Goal: Information Seeking & Learning: Learn about a topic

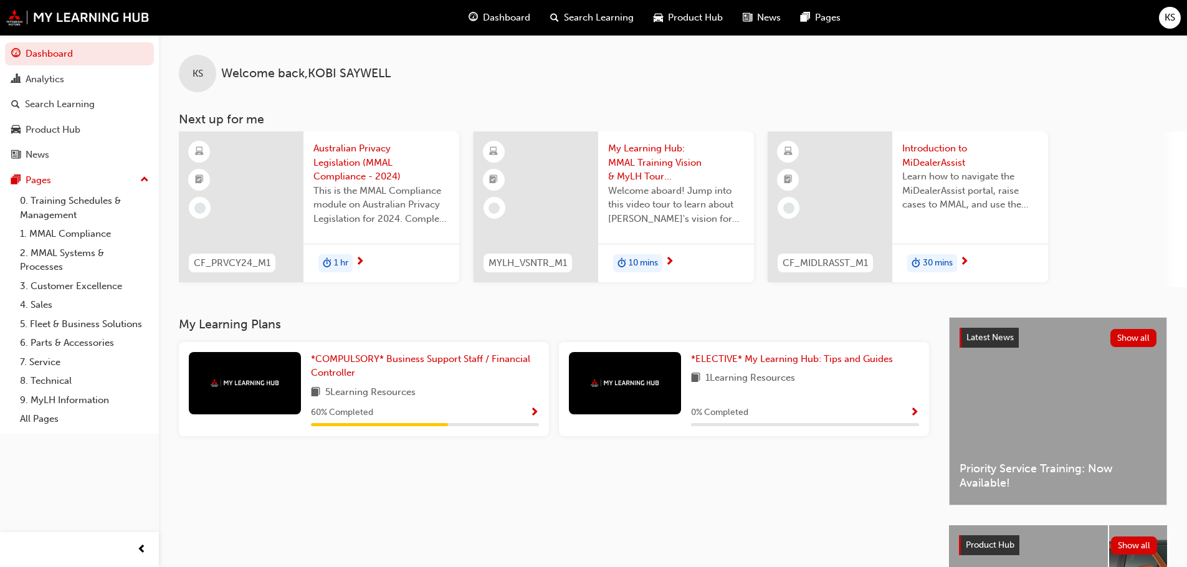
click at [498, 399] on div "5 Learning Resources" at bounding box center [425, 393] width 228 height 16
click at [429, 357] on span "*COMPULSORY* Business Support Staff / Financial Controller" at bounding box center [420, 366] width 219 height 26
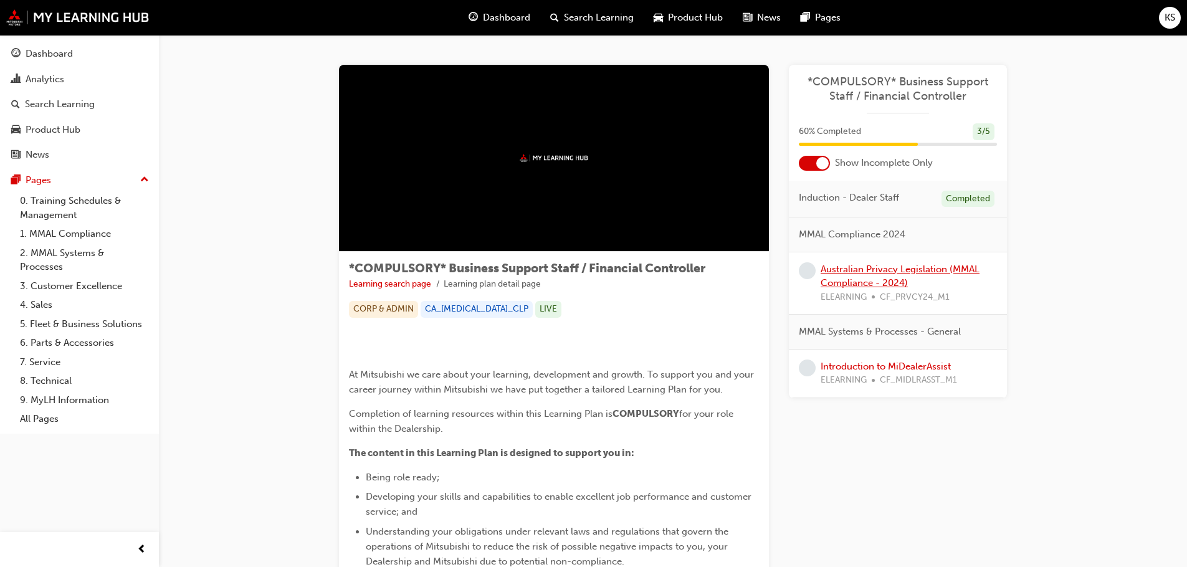
click at [909, 272] on link "Australian Privacy Legislation (MMAL Compliance - 2024)" at bounding box center [900, 277] width 159 height 26
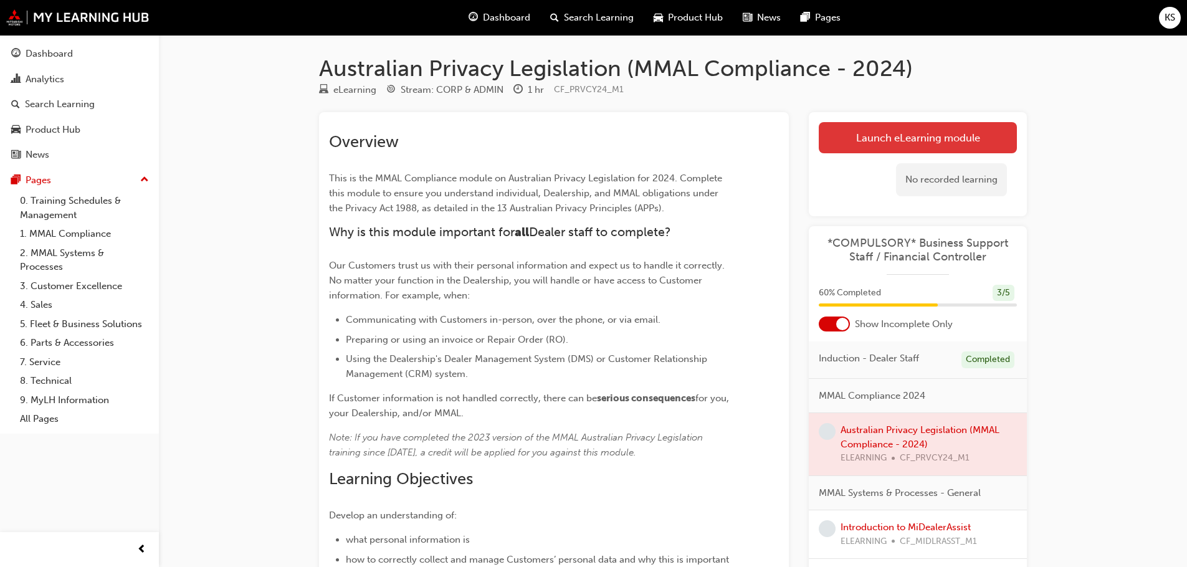
click at [930, 138] on link "Launch eLearning module" at bounding box center [918, 137] width 198 height 31
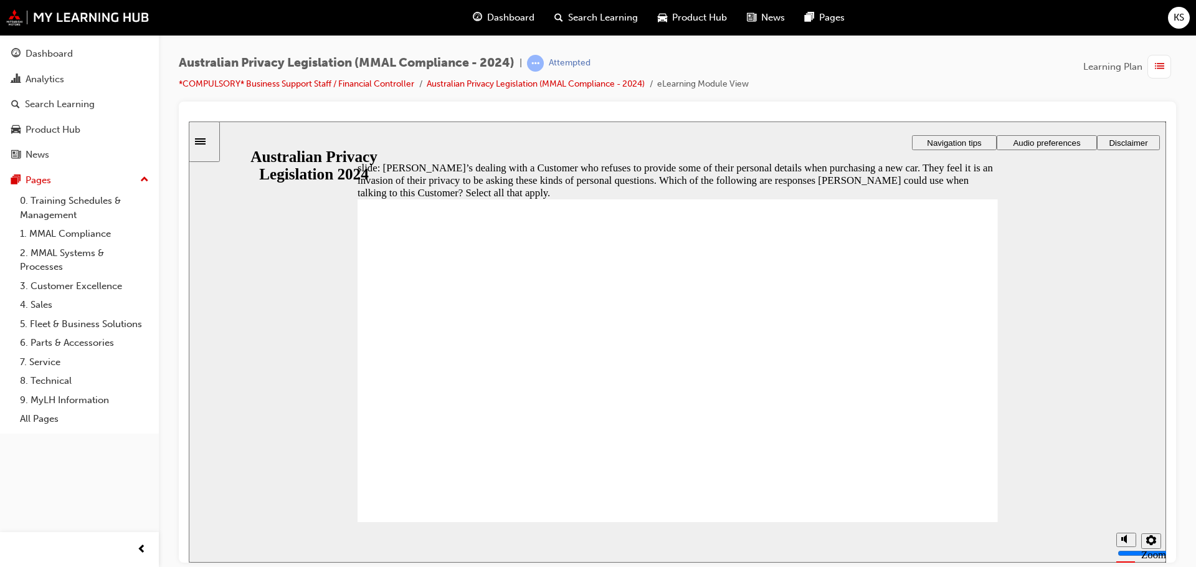
checkbox input "true"
drag, startPoint x: 465, startPoint y: 485, endPoint x: 463, endPoint y: 491, distance: 6.7
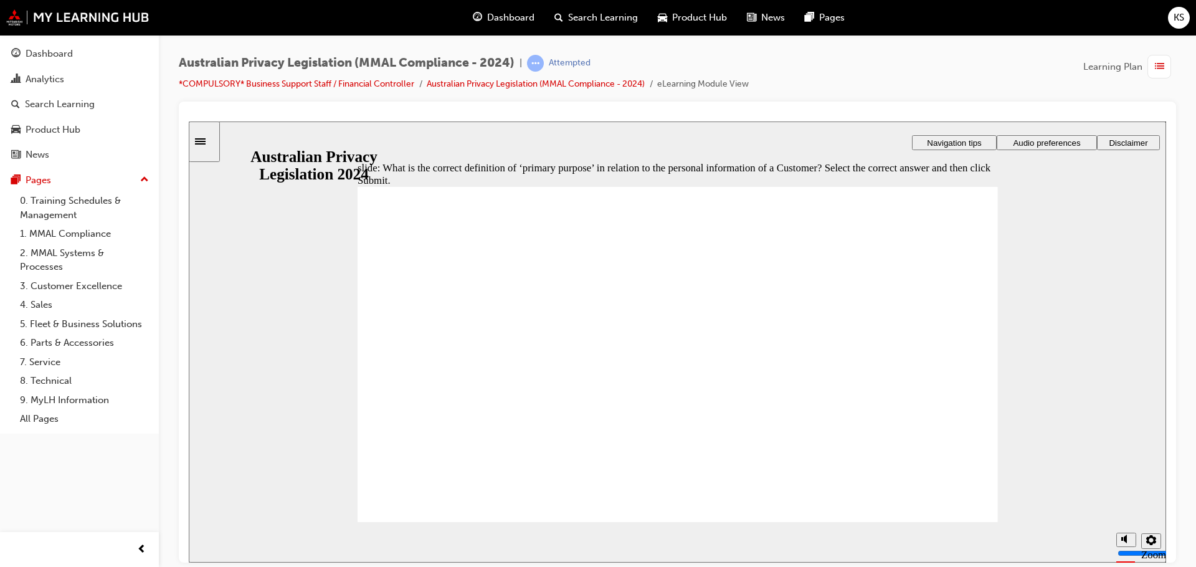
radio input "true"
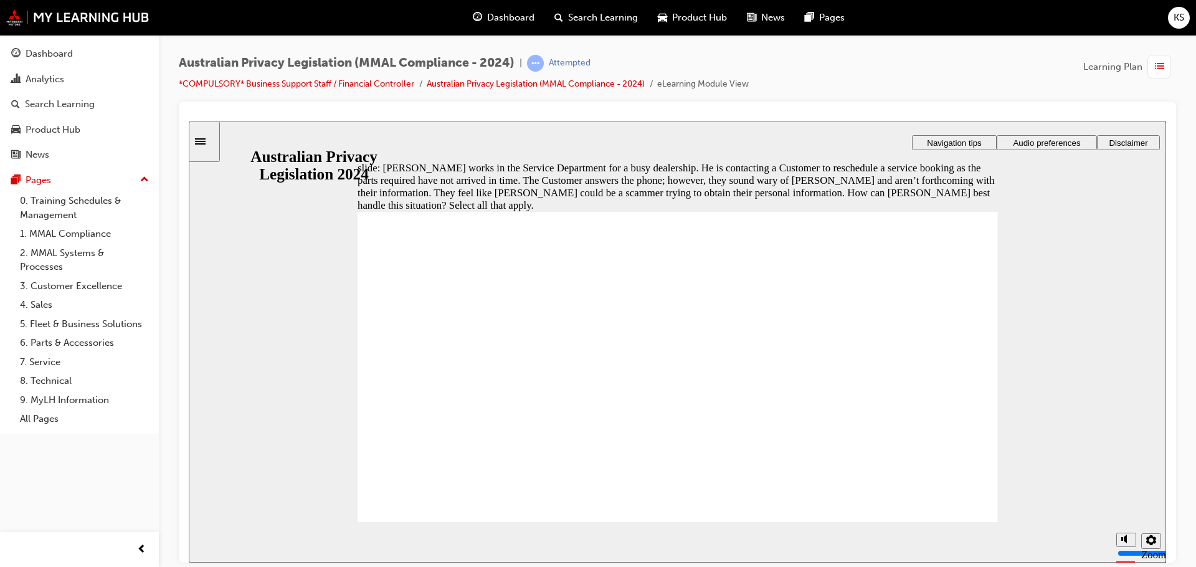
checkbox input "true"
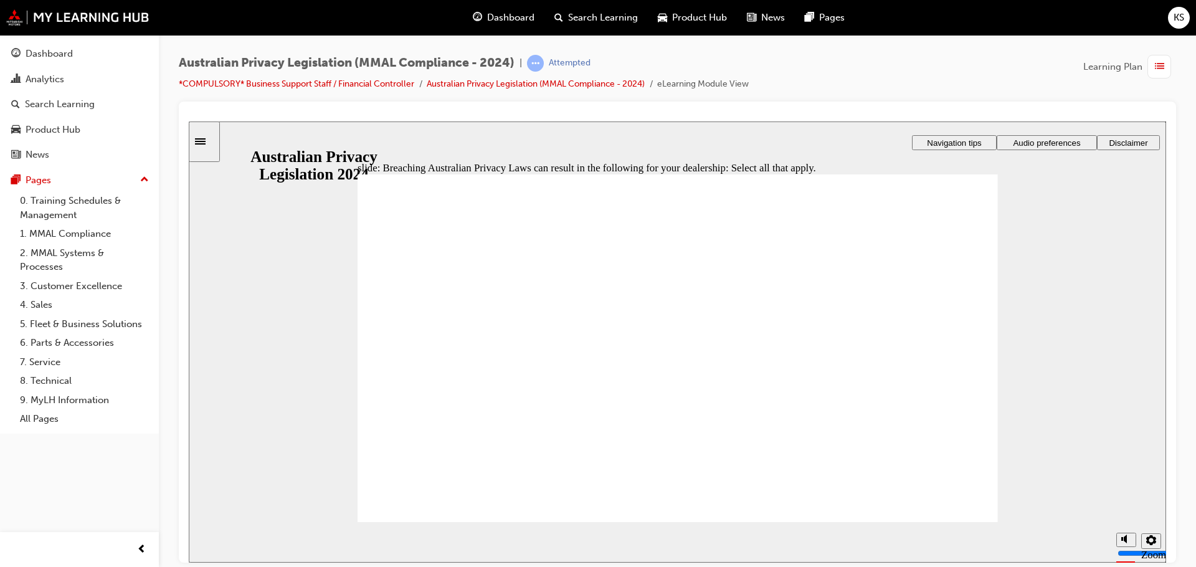
checkbox input "true"
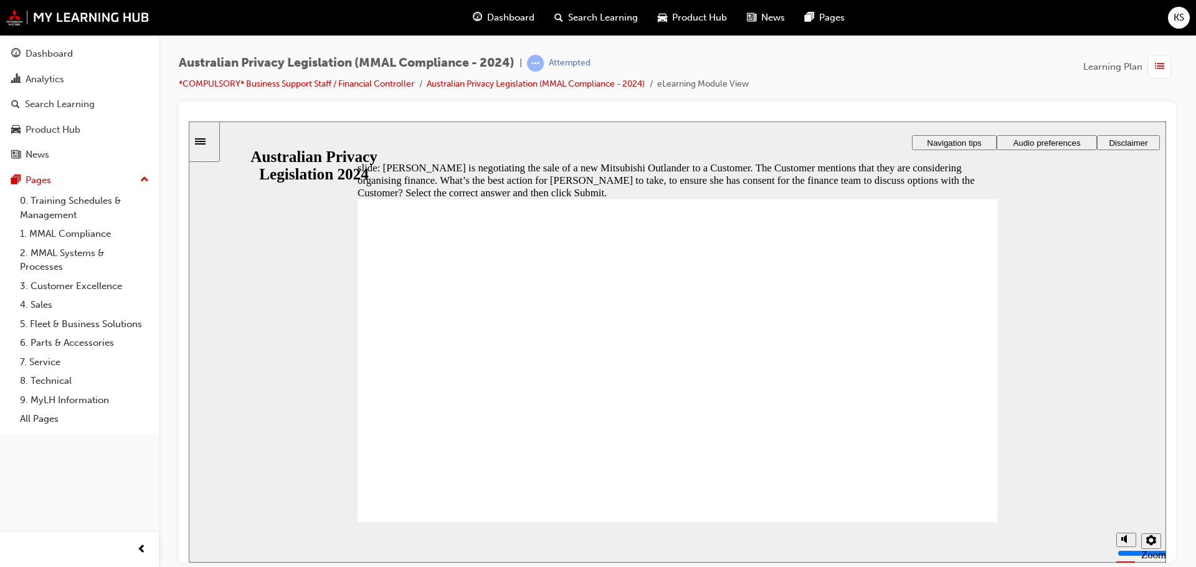
radio input "true"
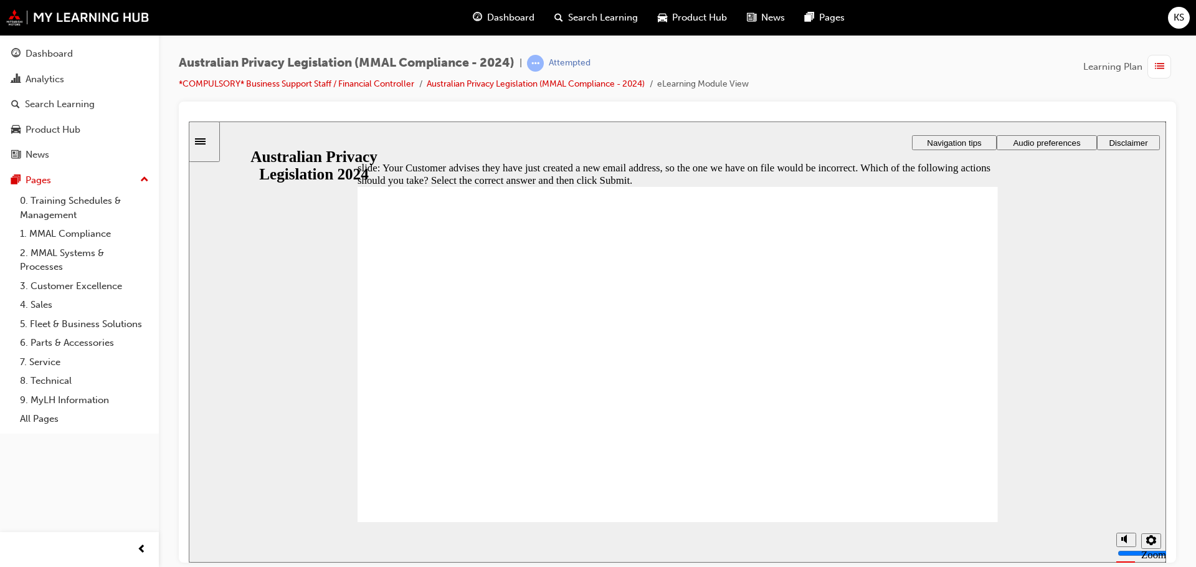
radio input "true"
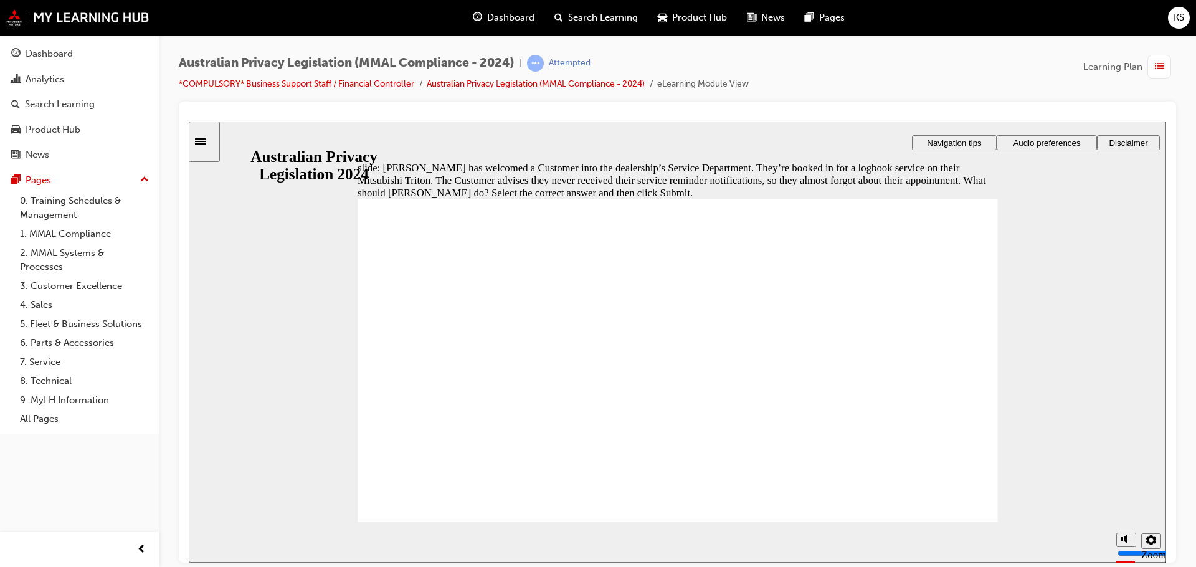
radio input "true"
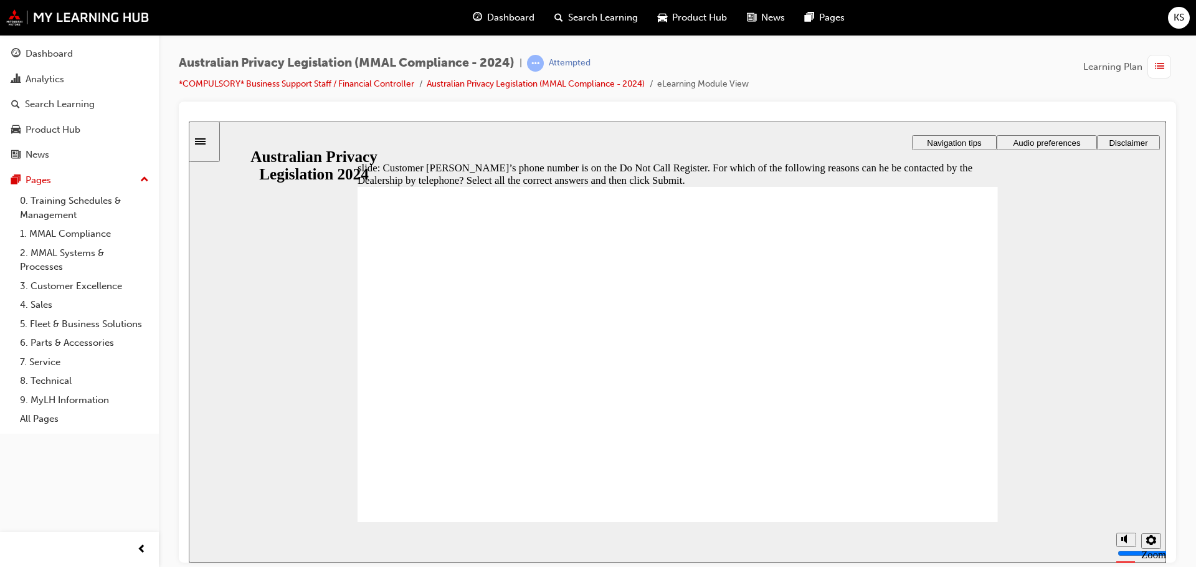
checkbox input "true"
radio input "true"
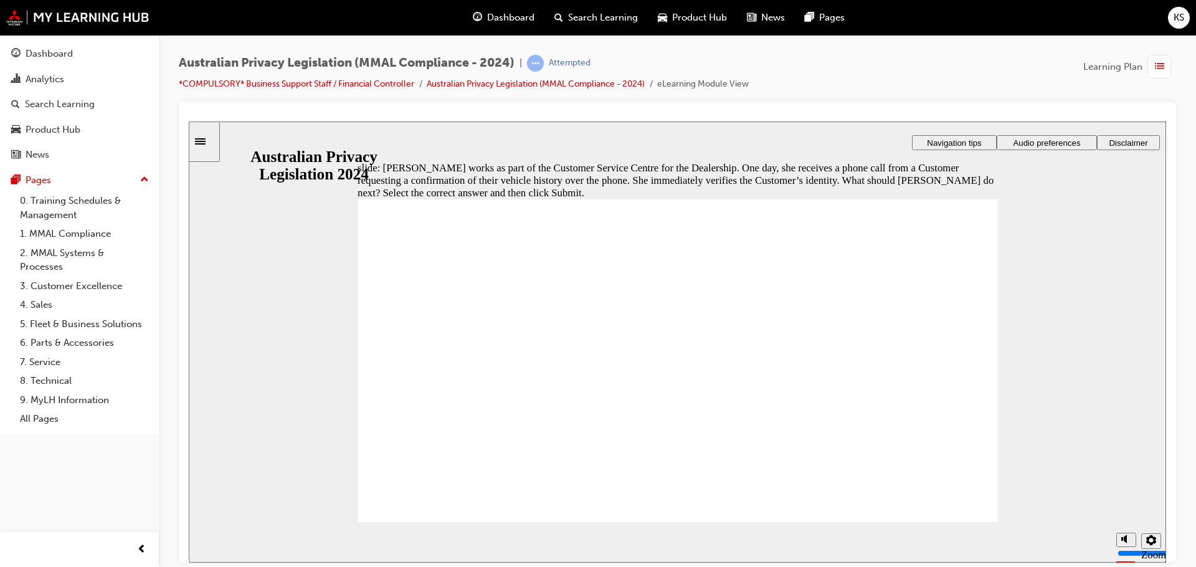
radio input "true"
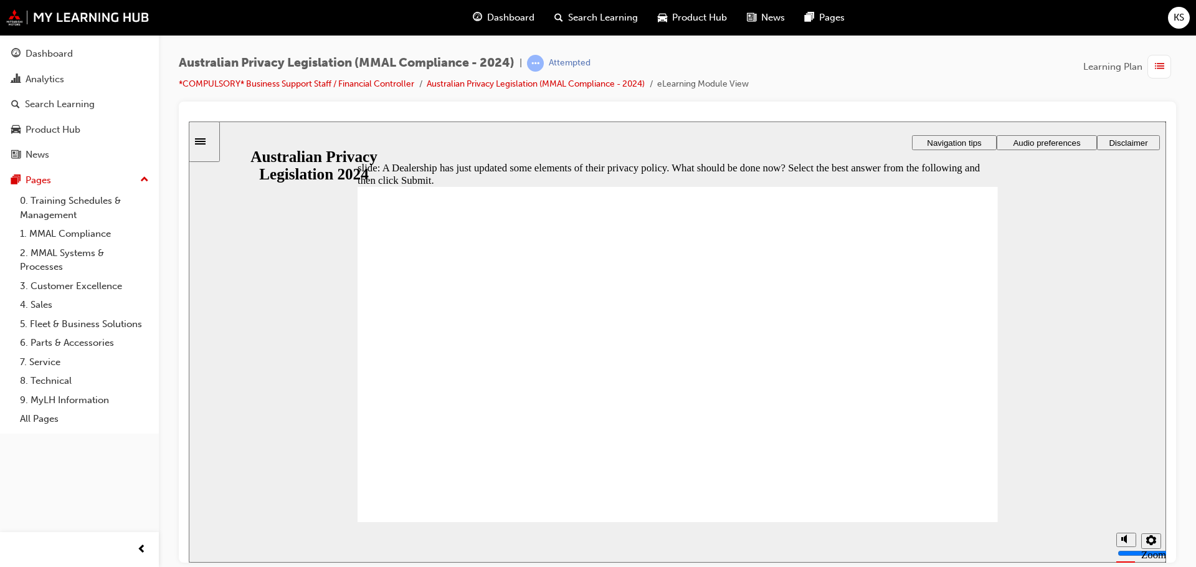
radio input "true"
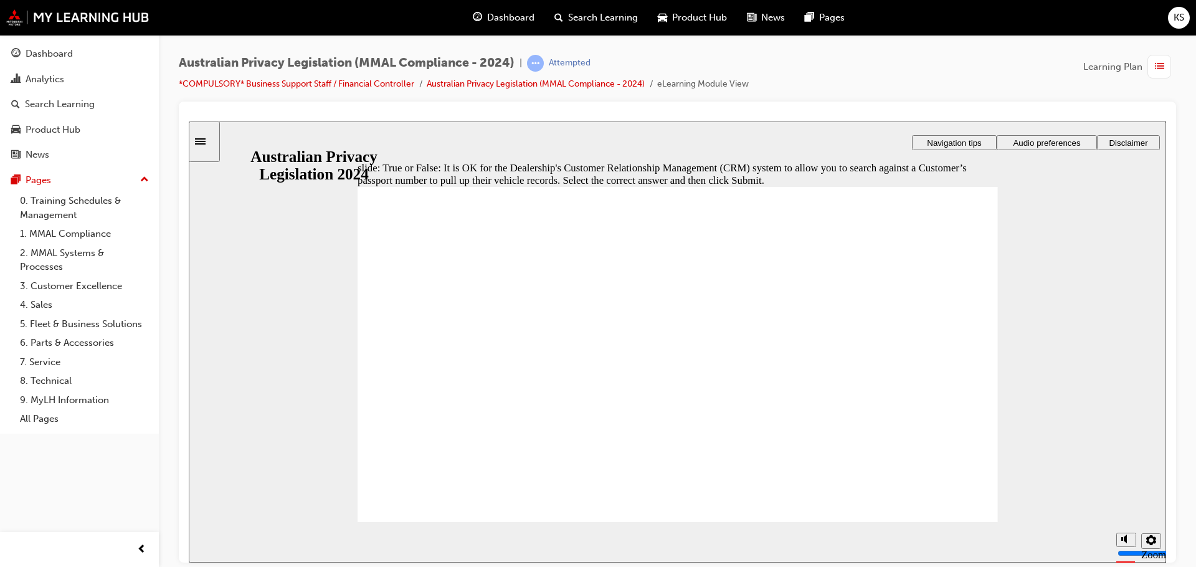
radio input "true"
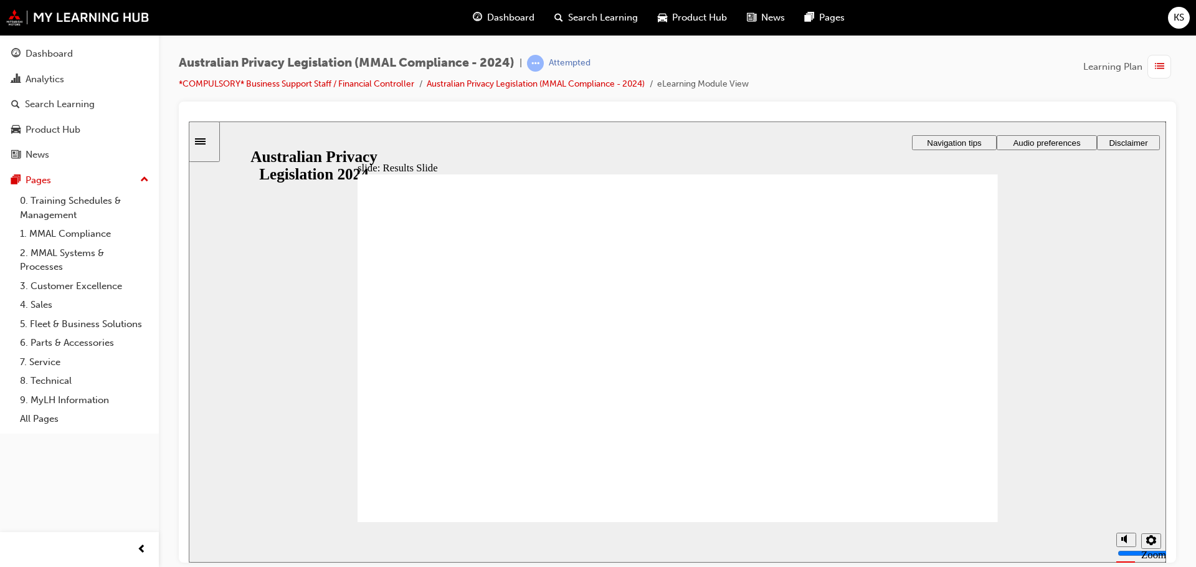
checkbox input "true"
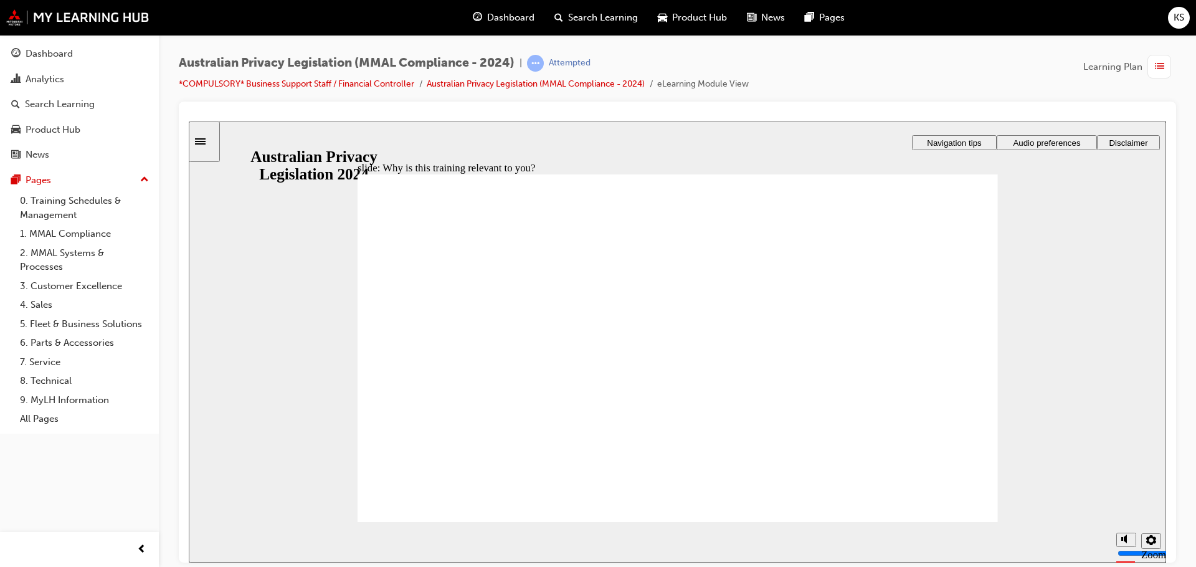
checkbox input "true"
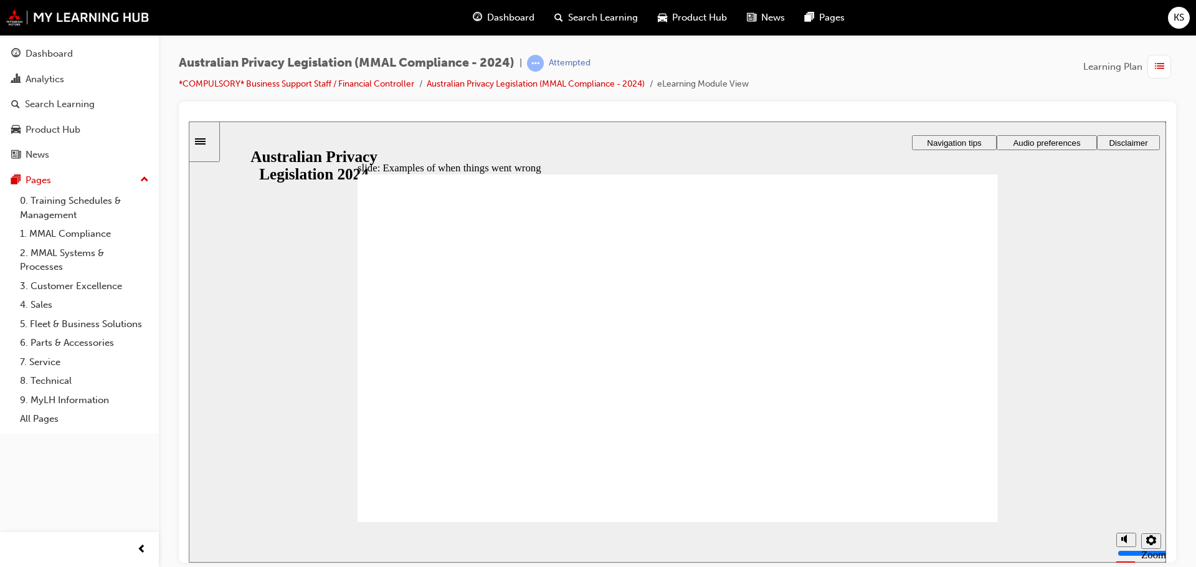
radio input "true"
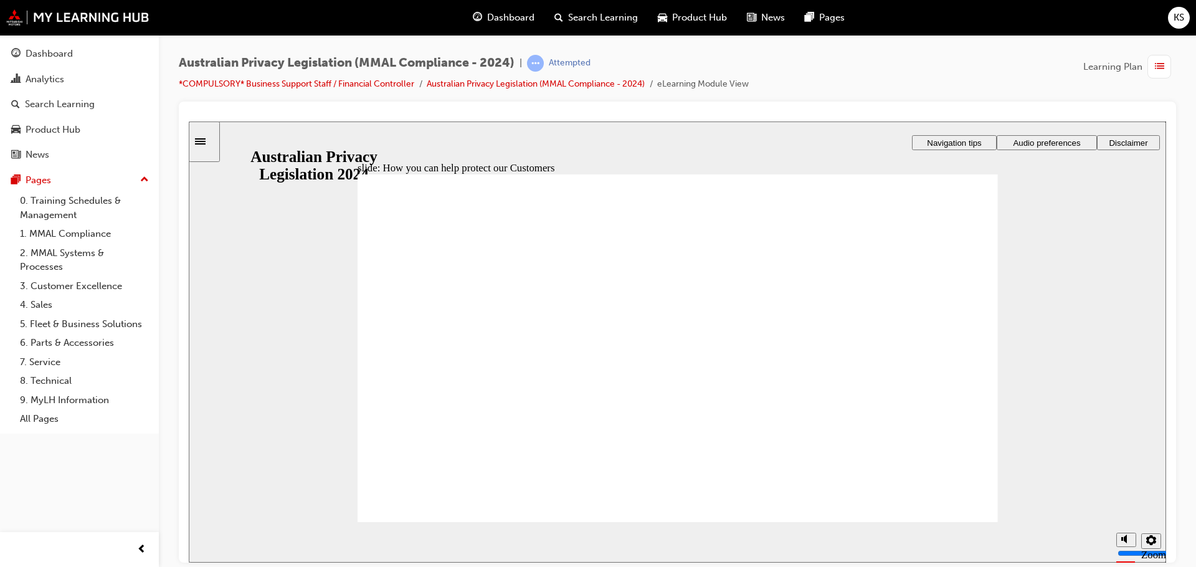
radio input "true"
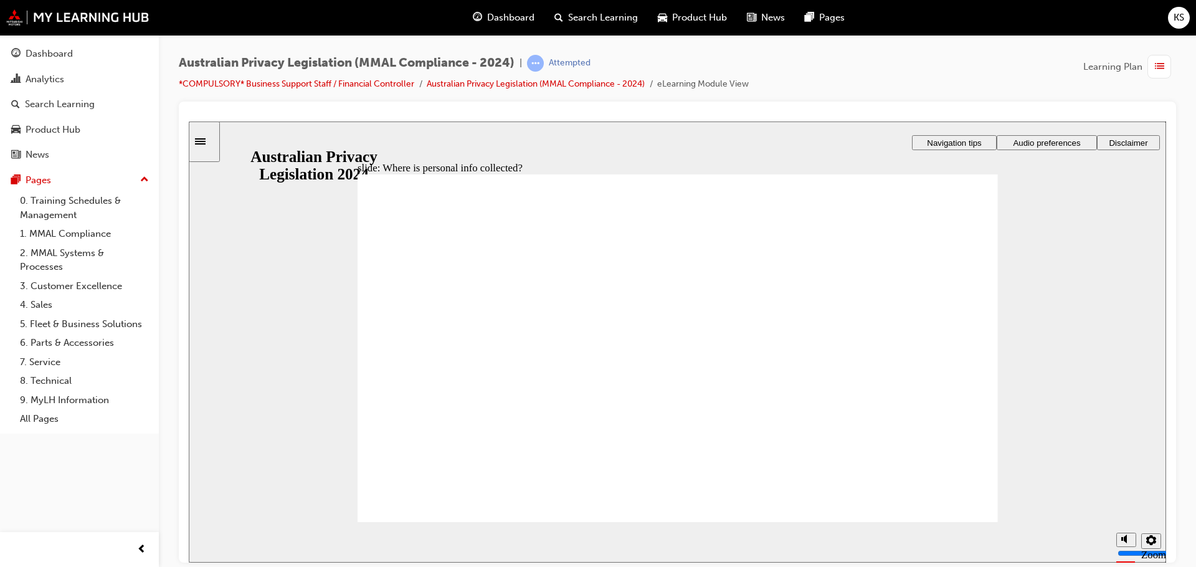
drag, startPoint x: 718, startPoint y: 348, endPoint x: 900, endPoint y: 429, distance: 199.2
drag, startPoint x: 665, startPoint y: 339, endPoint x: 471, endPoint y: 422, distance: 211.6
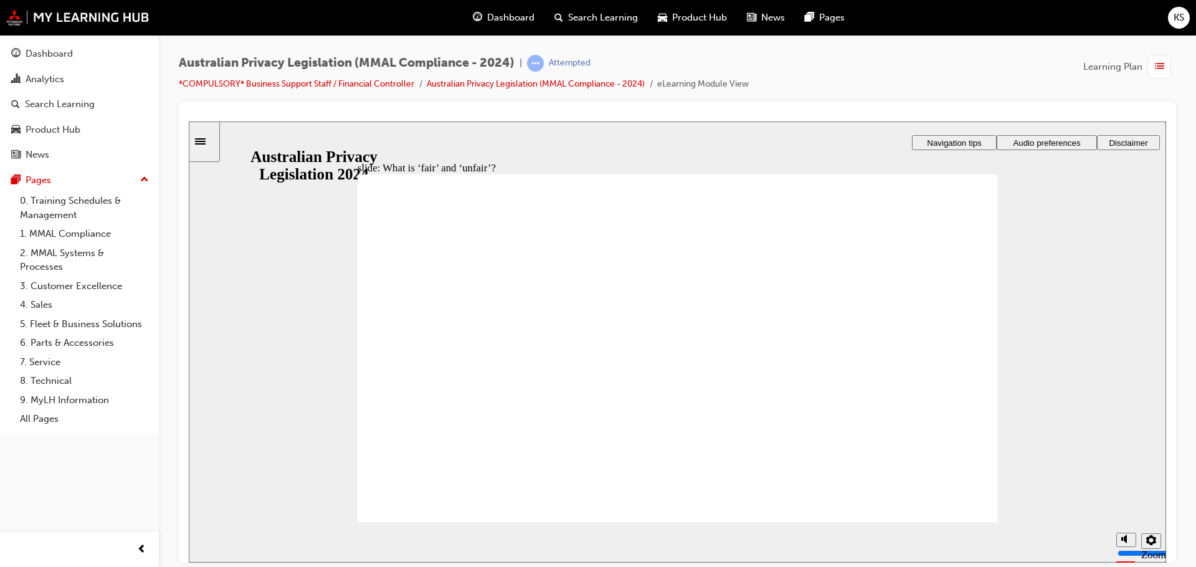
drag, startPoint x: 720, startPoint y: 349, endPoint x: 907, endPoint y: 437, distance: 207.1
drag, startPoint x: 745, startPoint y: 343, endPoint x: 936, endPoint y: 421, distance: 206.5
drag, startPoint x: 725, startPoint y: 340, endPoint x: 525, endPoint y: 415, distance: 213.5
drag, startPoint x: 718, startPoint y: 325, endPoint x: 532, endPoint y: 410, distance: 204.7
drag, startPoint x: 647, startPoint y: 307, endPoint x: 826, endPoint y: 388, distance: 196.6
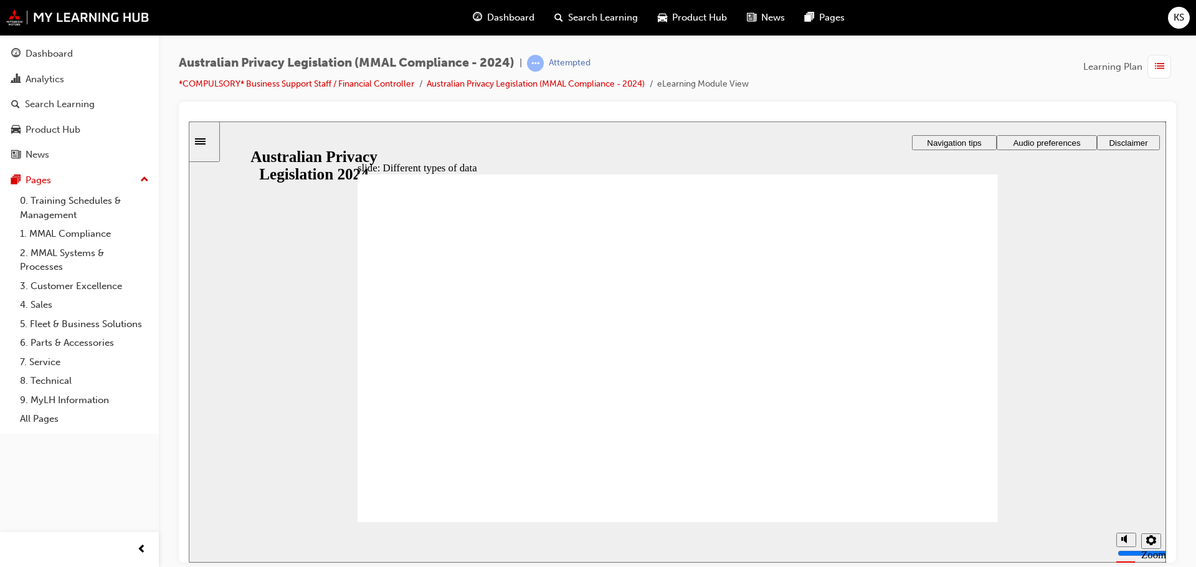
checkbox input "true"
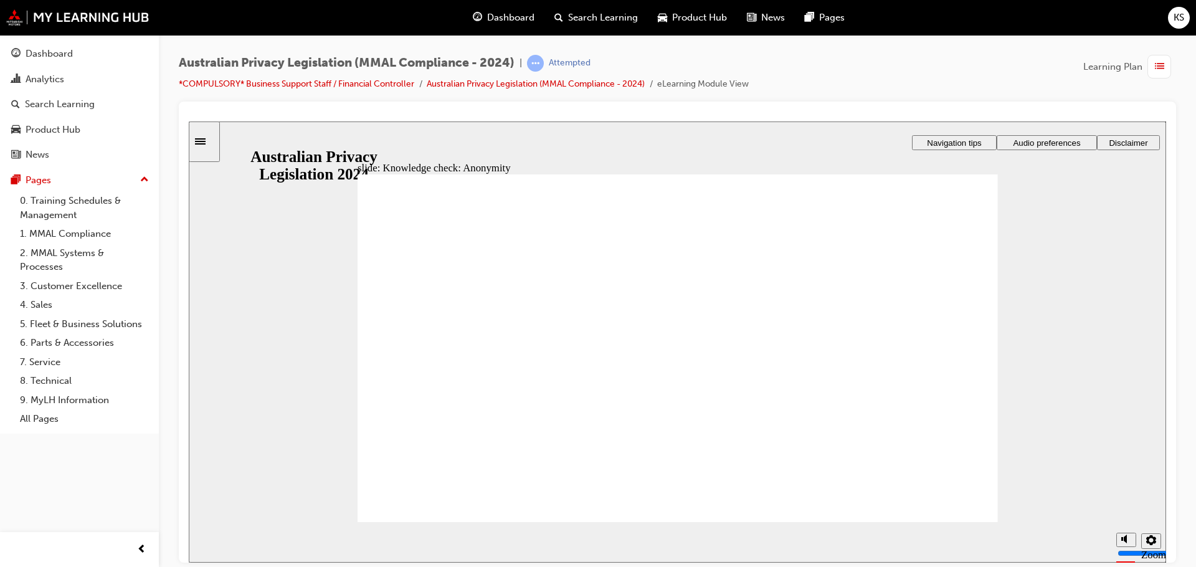
checkbox input "true"
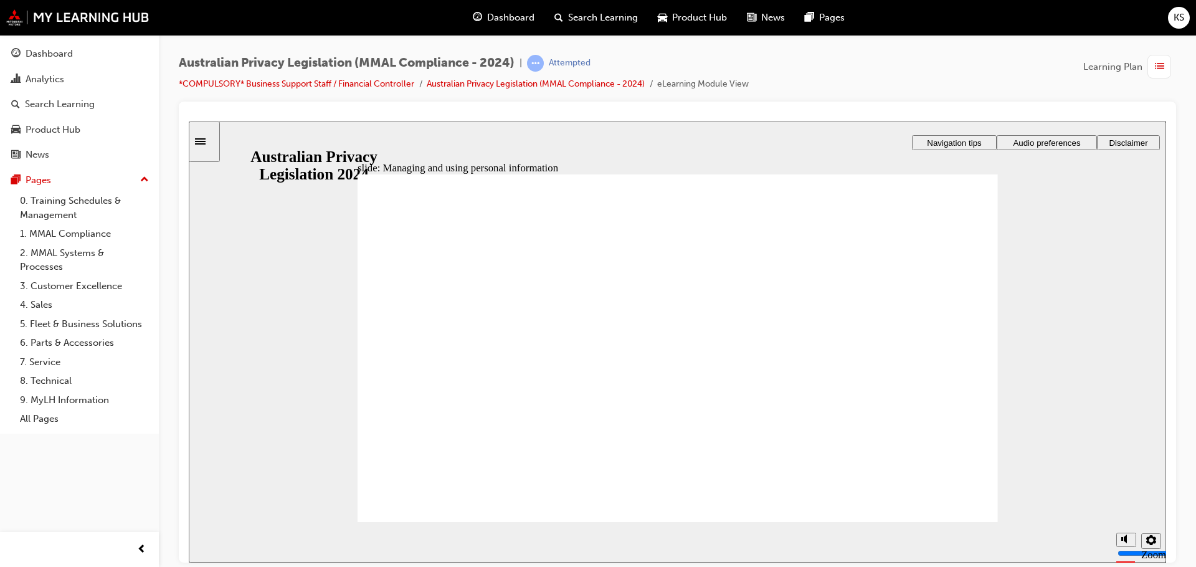
checkbox input "true"
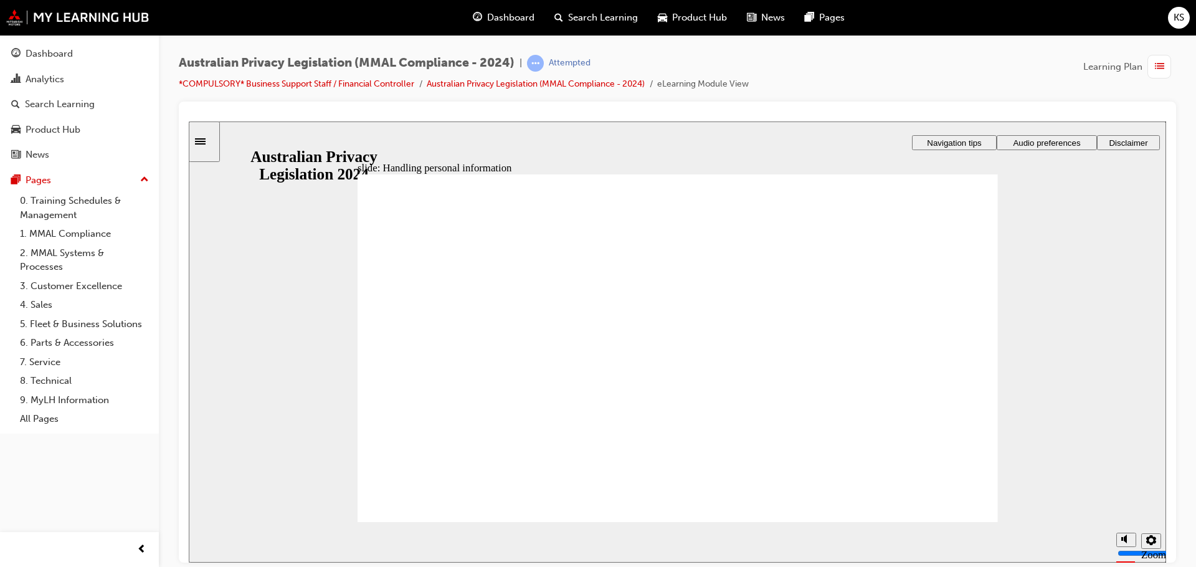
checkbox input "true"
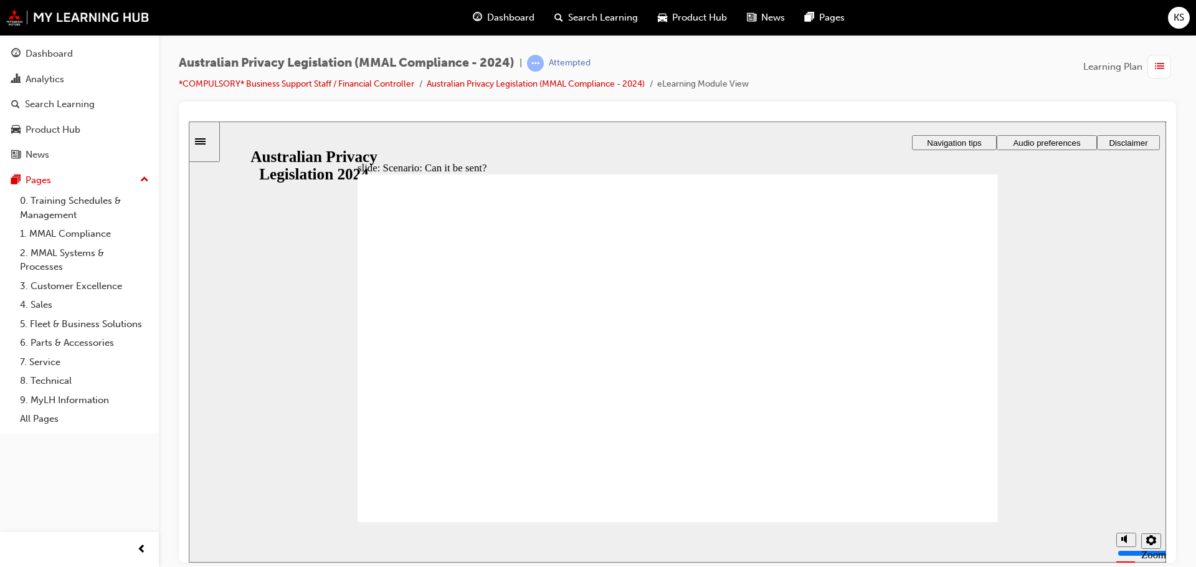
radio input "true"
